Goal: Find specific page/section: Find specific page/section

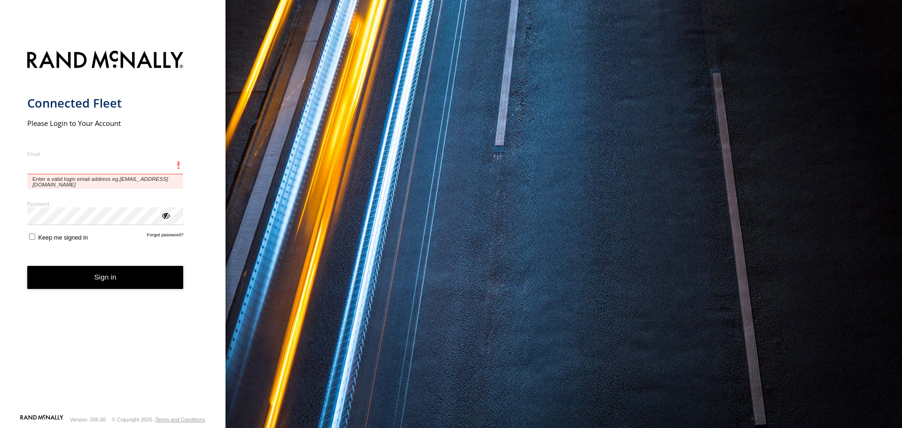
click at [102, 170] on input "Email" at bounding box center [105, 165] width 156 height 17
type input "**********"
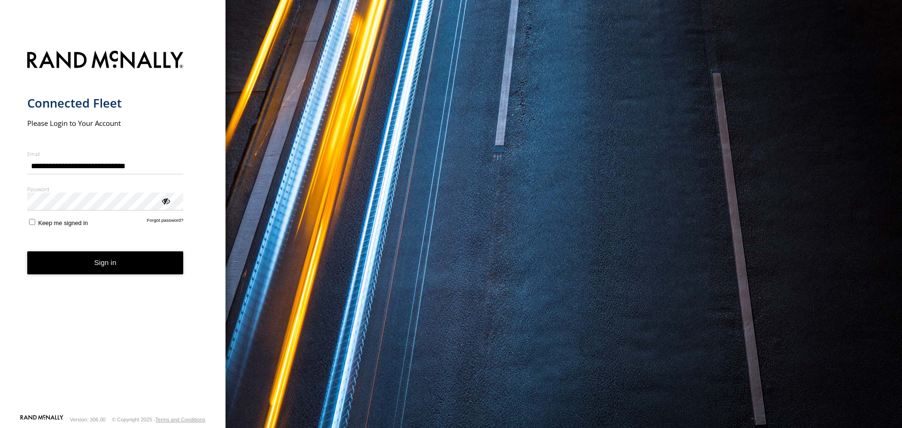
click at [153, 259] on button "Sign in" at bounding box center [105, 262] width 156 height 23
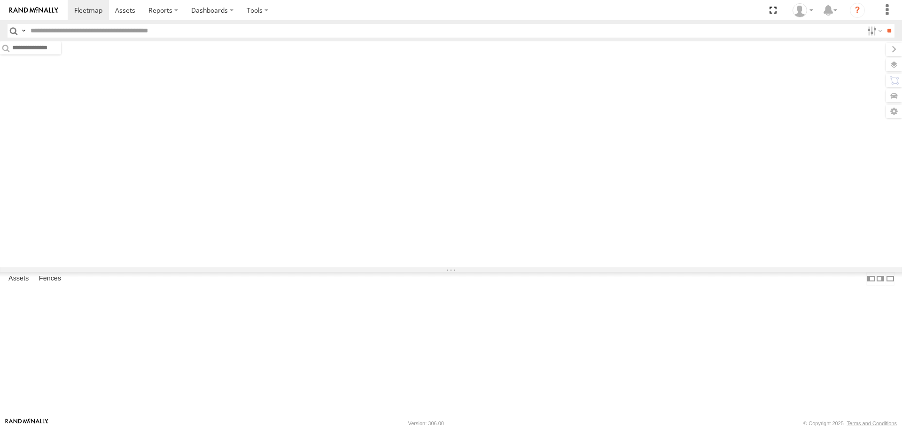
click at [122, 30] on input "text" at bounding box center [445, 31] width 836 height 14
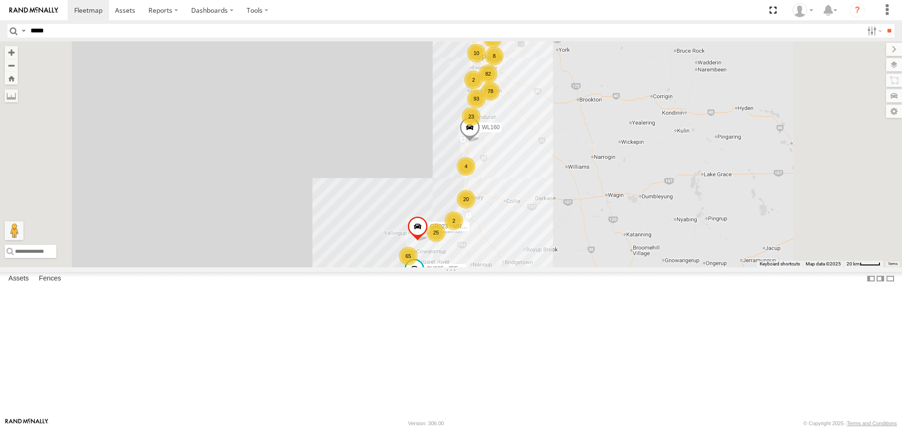
type input "*****"
click at [883, 24] on input "**" at bounding box center [888, 31] width 11 height 14
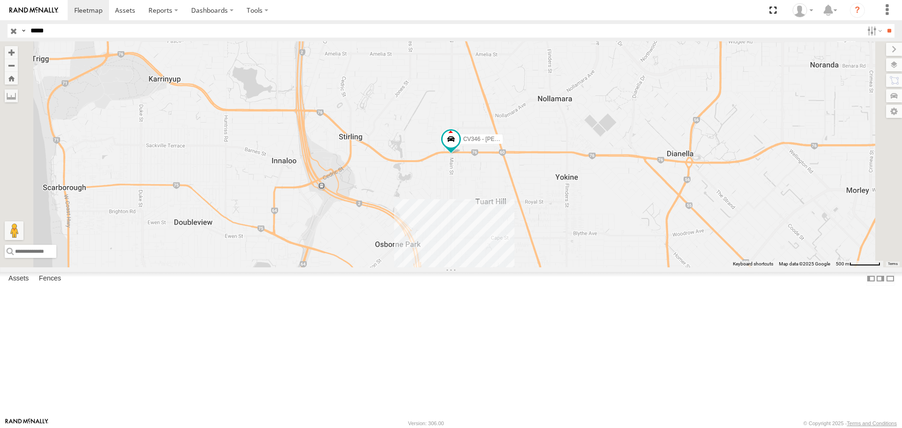
click at [0, 0] on div "CV346 - James Ferguson" at bounding box center [0, 0] width 0 height 0
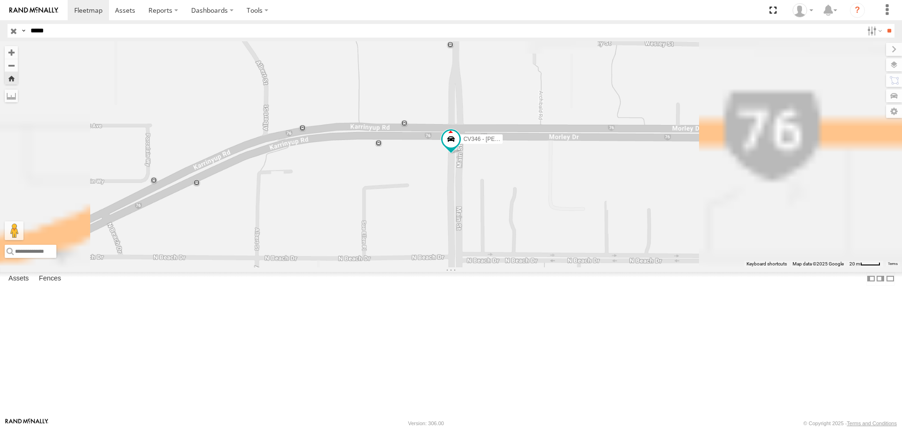
click at [459, 148] on span at bounding box center [450, 139] width 17 height 17
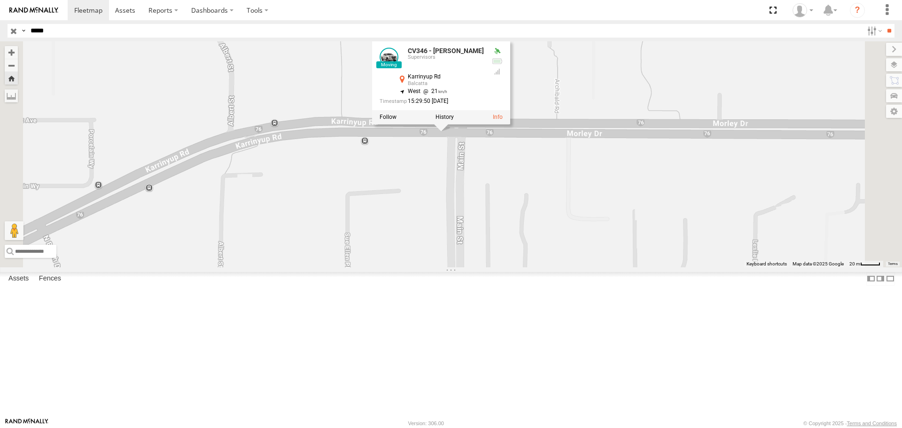
click at [454, 121] on label at bounding box center [444, 117] width 18 height 7
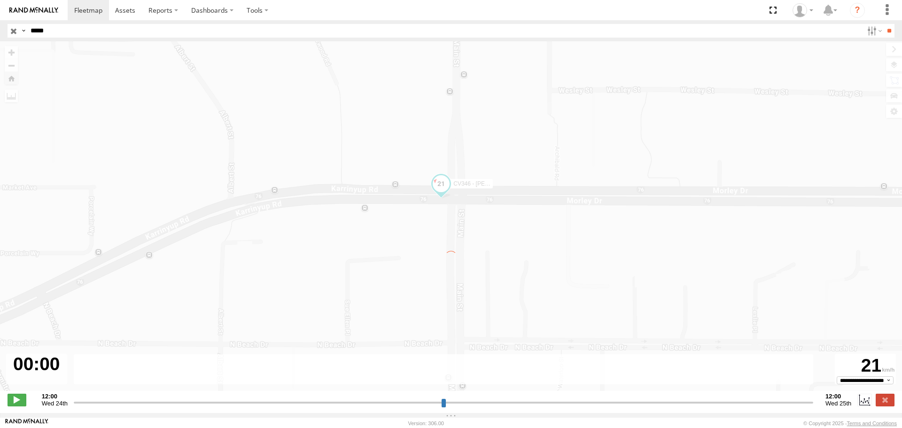
type input "**********"
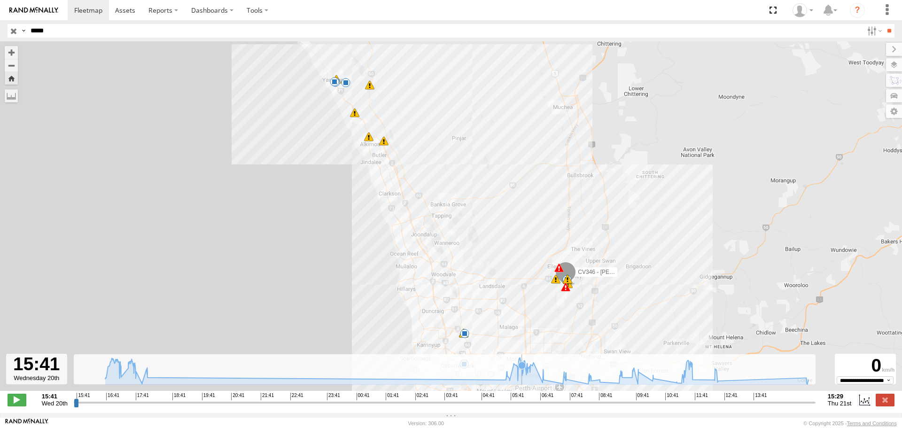
click at [522, 380] on icon at bounding box center [457, 370] width 712 height 27
click at [537, 380] on icon at bounding box center [457, 370] width 712 height 27
click at [564, 384] on icon at bounding box center [457, 370] width 712 height 27
click at [599, 383] on icon at bounding box center [600, 380] width 8 height 8
click at [627, 384] on icon at bounding box center [457, 370] width 712 height 27
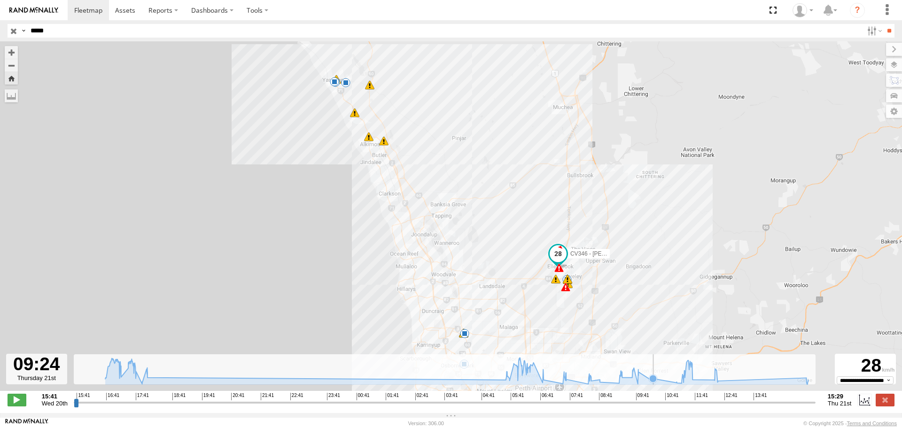
click at [662, 384] on icon at bounding box center [457, 370] width 712 height 27
click at [695, 384] on g at bounding box center [692, 379] width 9 height 9
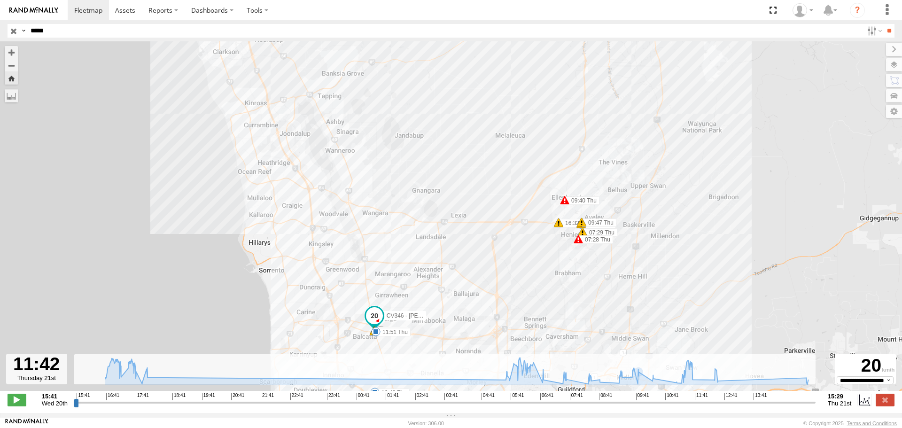
click at [380, 317] on span at bounding box center [374, 315] width 17 height 17
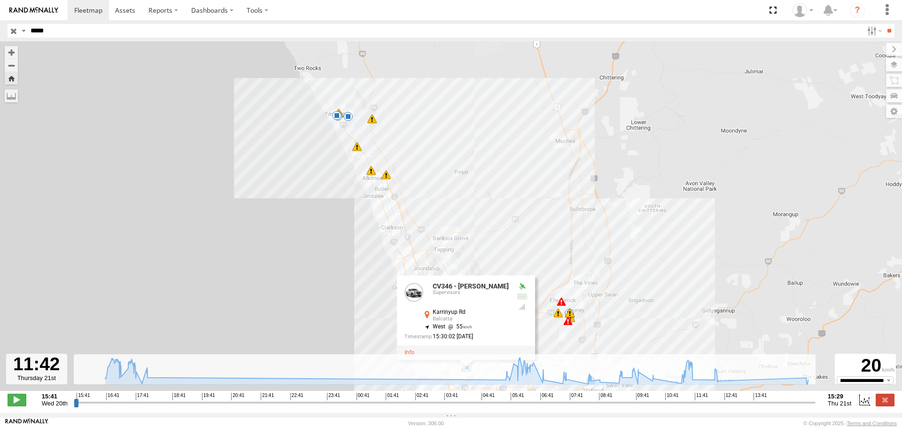
drag, startPoint x: 383, startPoint y: 143, endPoint x: 456, endPoint y: 246, distance: 125.9
click at [456, 246] on div "CV346 - James Ferguson 16:32 Wed 17:25 Wed 17:31 Wed 17:53 Wed 05:39 Thu 05:54 …" at bounding box center [451, 220] width 902 height 359
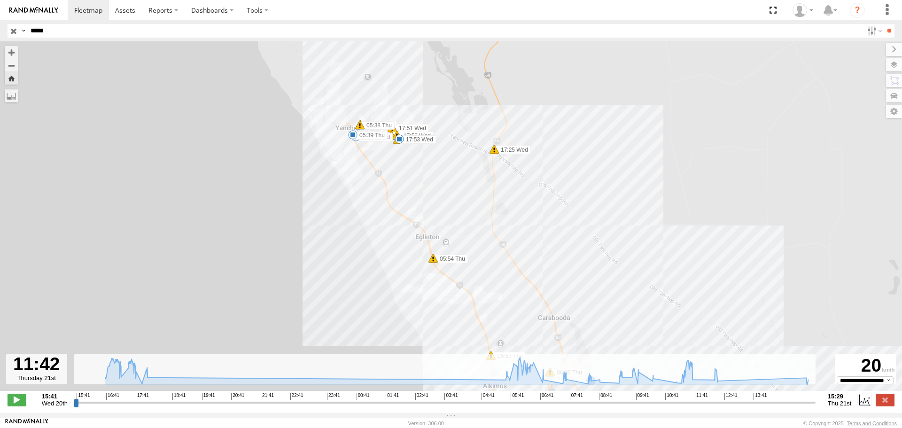
click at [356, 139] on span at bounding box center [352, 134] width 9 height 9
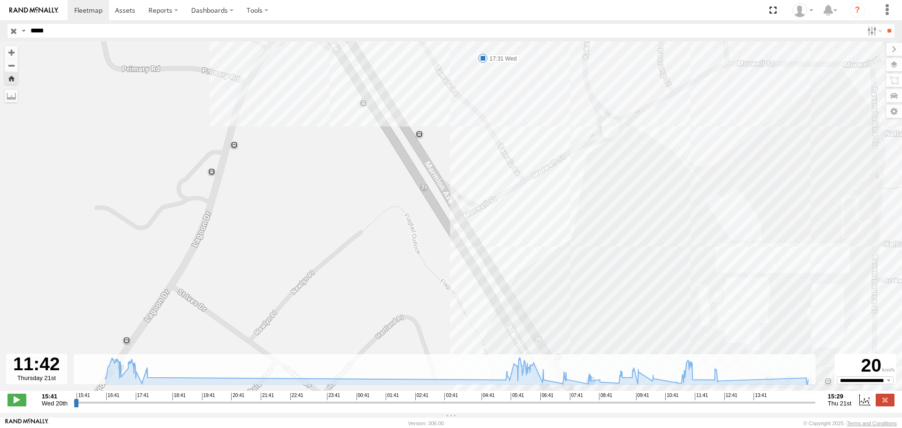
drag, startPoint x: 426, startPoint y: 144, endPoint x: 403, endPoint y: 232, distance: 91.0
click at [405, 229] on div "CV346 - James Ferguson 16:32 Wed 17:25 Wed 17:31 Wed 17:53 Wed 05:39 Thu 05:54 …" at bounding box center [451, 220] width 902 height 359
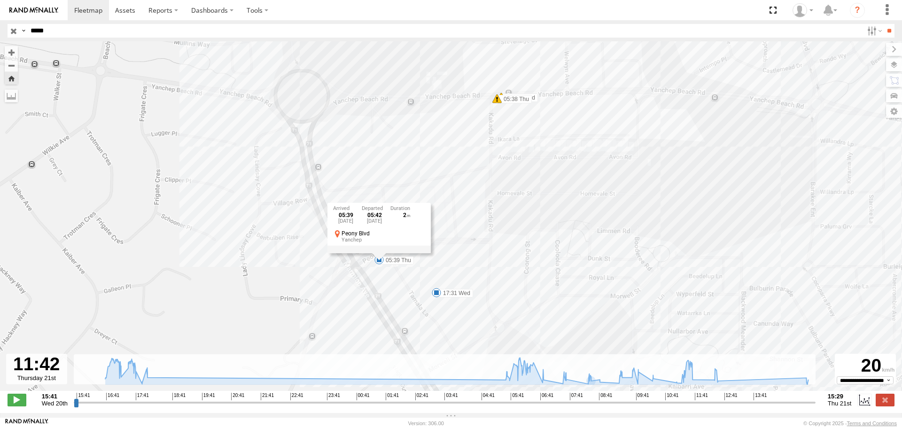
drag, startPoint x: 474, startPoint y: 162, endPoint x: 490, endPoint y: 286, distance: 124.6
click at [489, 280] on div "CV346 - James Ferguson 16:32 Wed 17:25 Wed 17:31 Wed 17:53 Wed 05:39 Thu 05:54 …" at bounding box center [451, 220] width 902 height 359
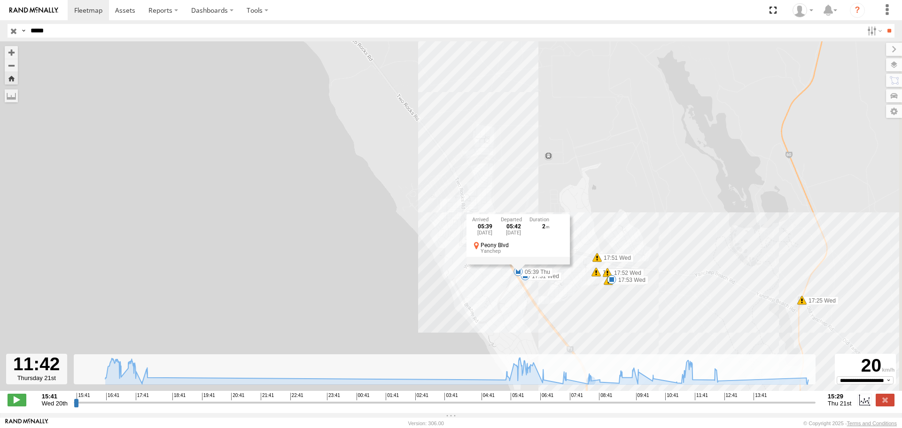
drag, startPoint x: 653, startPoint y: 336, endPoint x: 520, endPoint y: 200, distance: 190.3
click at [525, 204] on div "CV346 - James Ferguson 16:32 Wed 17:25 Wed 17:31 Wed 17:53 Wed 05:39 Thu 05:54 …" at bounding box center [451, 220] width 902 height 359
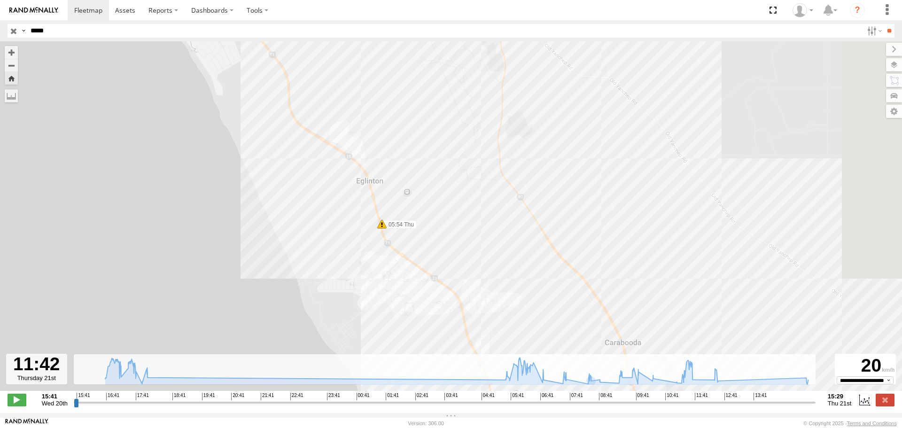
drag, startPoint x: 675, startPoint y: 310, endPoint x: 477, endPoint y: 144, distance: 258.4
click at [514, 172] on div "CV346 - James Ferguson 16:32 Wed 17:25 Wed 17:31 Wed 17:53 Wed 05:39 Thu 05:54 …" at bounding box center [451, 220] width 902 height 359
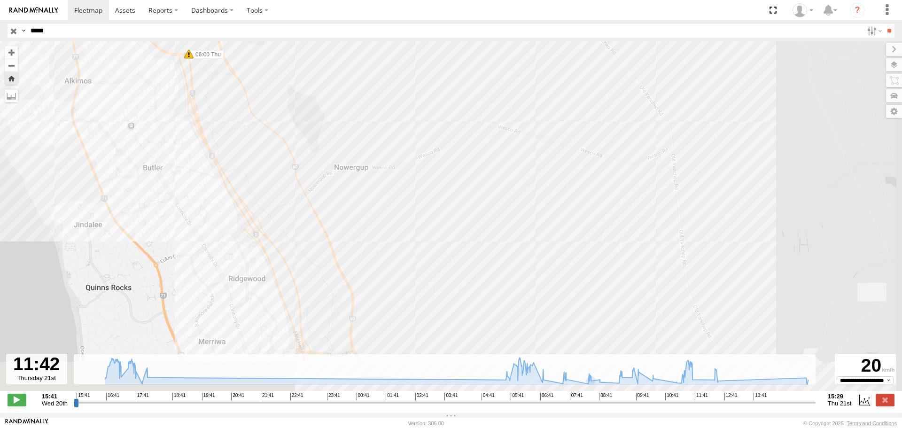
drag, startPoint x: 573, startPoint y: 293, endPoint x: 505, endPoint y: 165, distance: 144.3
click at [512, 176] on div "CV346 - James Ferguson 16:32 Wed 17:25 Wed 17:31 Wed 17:53 Wed 05:39 Thu 05:54 …" at bounding box center [451, 220] width 902 height 359
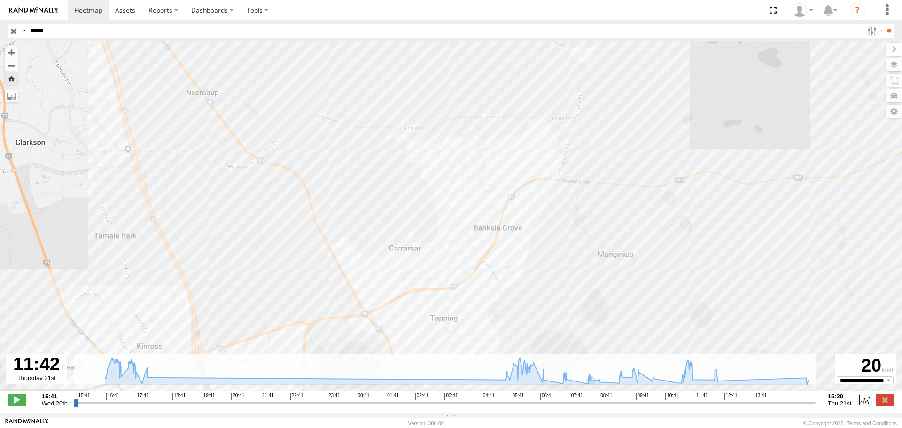
drag, startPoint x: 560, startPoint y: 277, endPoint x: 477, endPoint y: 166, distance: 138.6
click at [481, 170] on div "CV346 - James Ferguson 16:32 Wed 17:25 Wed 17:31 Wed 17:53 Wed 05:39 Thu 05:54 …" at bounding box center [451, 220] width 902 height 359
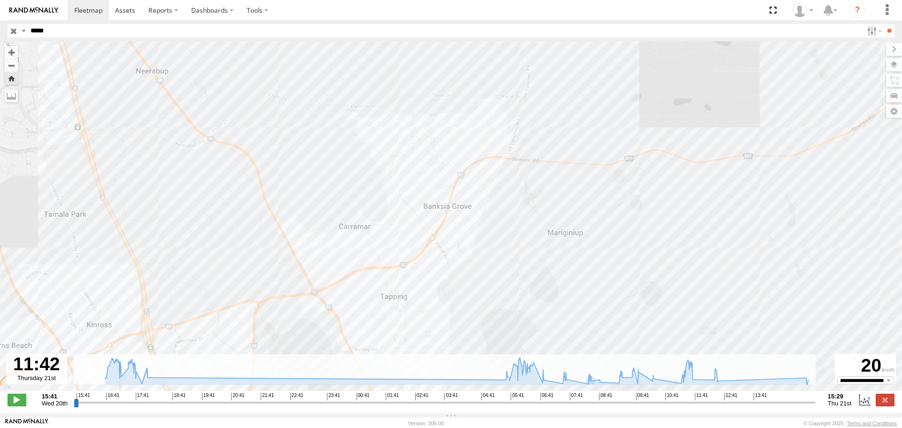
drag, startPoint x: 576, startPoint y: 265, endPoint x: 535, endPoint y: 263, distance: 41.4
click at [535, 263] on div "CV346 - James Ferguson 16:32 Wed 17:25 Wed 17:31 Wed 17:53 Wed 05:39 Thu 05:54 …" at bounding box center [451, 220] width 902 height 359
drag, startPoint x: 643, startPoint y: 307, endPoint x: 528, endPoint y: 298, distance: 115.9
click at [545, 298] on div "CV346 - James Ferguson 16:32 Wed 17:25 Wed 17:31 Wed 17:53 Wed 05:39 Thu 05:54 …" at bounding box center [451, 220] width 902 height 359
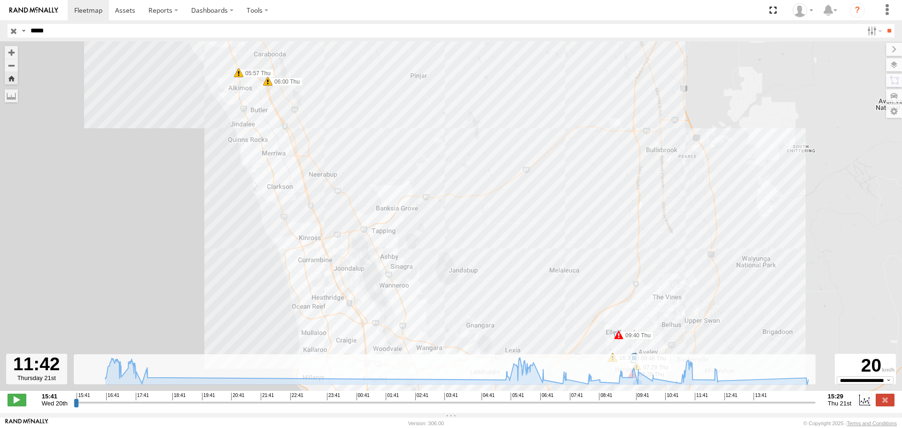
drag, startPoint x: 584, startPoint y: 299, endPoint x: 534, endPoint y: 234, distance: 82.0
click at [536, 237] on div "CV346 - James Ferguson 16:32 Wed 17:25 Wed 17:31 Wed 17:53 Wed 05:39 Thu 05:54 …" at bounding box center [451, 220] width 902 height 359
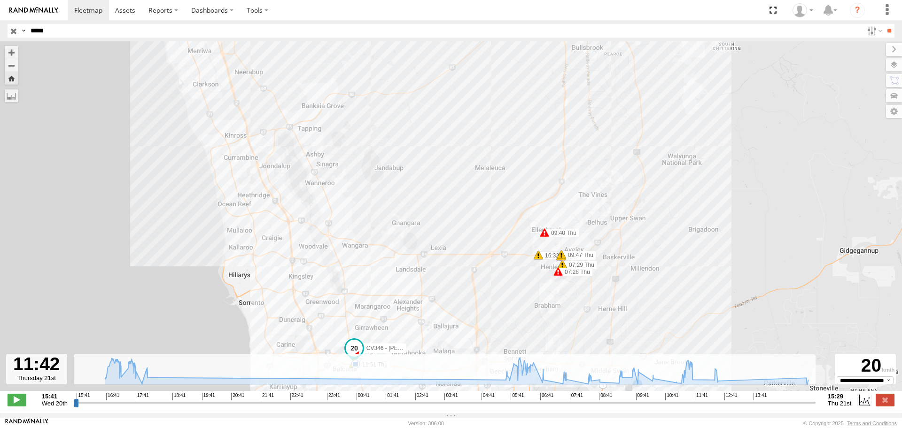
drag, startPoint x: 528, startPoint y: 306, endPoint x: 506, endPoint y: 284, distance: 31.2
click at [506, 284] on div "CV346 - James Ferguson 16:32 Wed 17:25 Wed 17:31 Wed 17:53 Wed 05:39 Thu 05:54 …" at bounding box center [451, 220] width 902 height 359
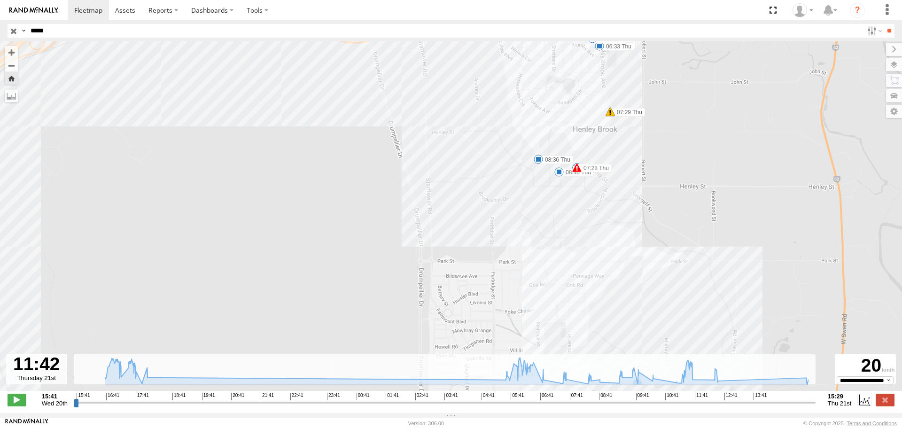
click at [546, 183] on div "CV346 - James Ferguson 16:32 Wed 17:25 Wed 17:31 Wed 17:53 Wed 05:39 Thu 05:54 …" at bounding box center [451, 220] width 902 height 359
